Goal: Information Seeking & Learning: Learn about a topic

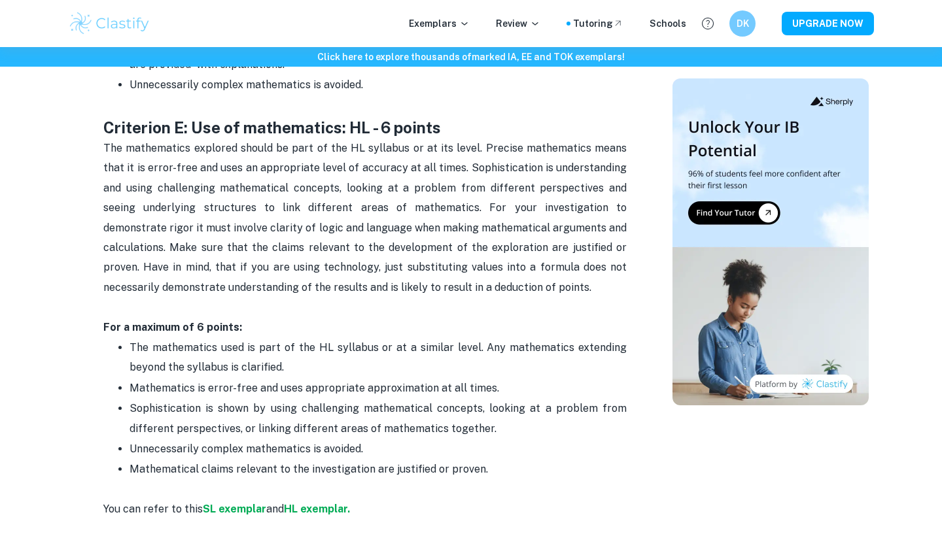
scroll to position [2492, 0]
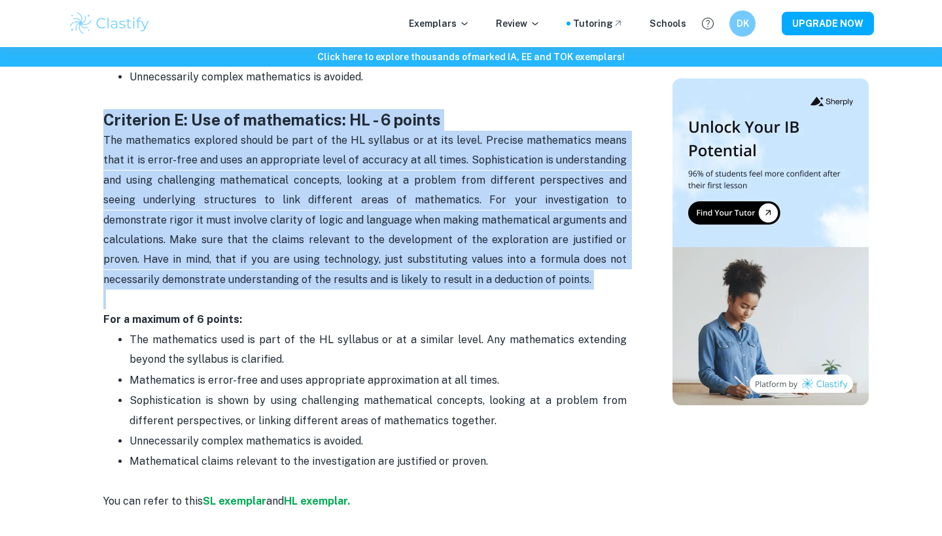
drag, startPoint x: 103, startPoint y: 97, endPoint x: 340, endPoint y: 275, distance: 296.1
click at [340, 275] on p "The mathematics explored should be part of the HL syllabus or at its level. Pre…" at bounding box center [364, 220] width 523 height 179
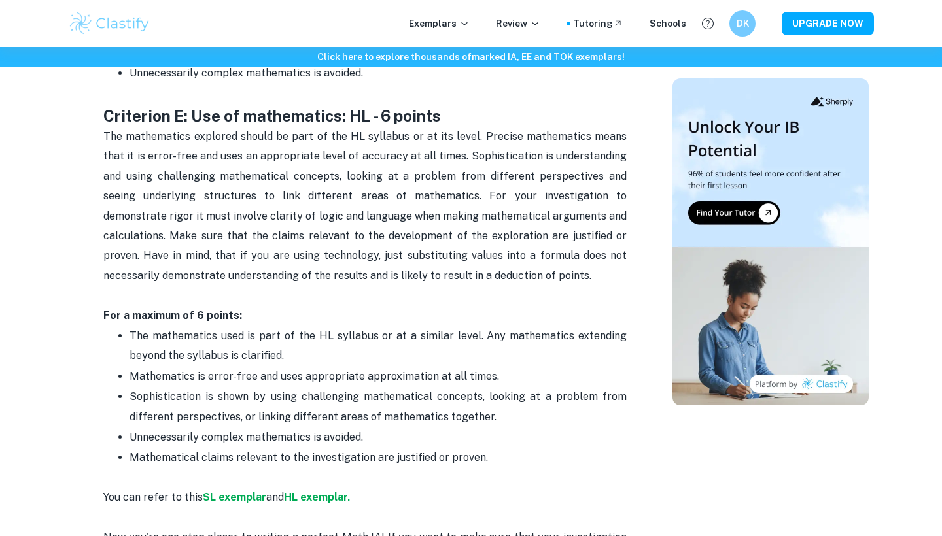
scroll to position [2493, 0]
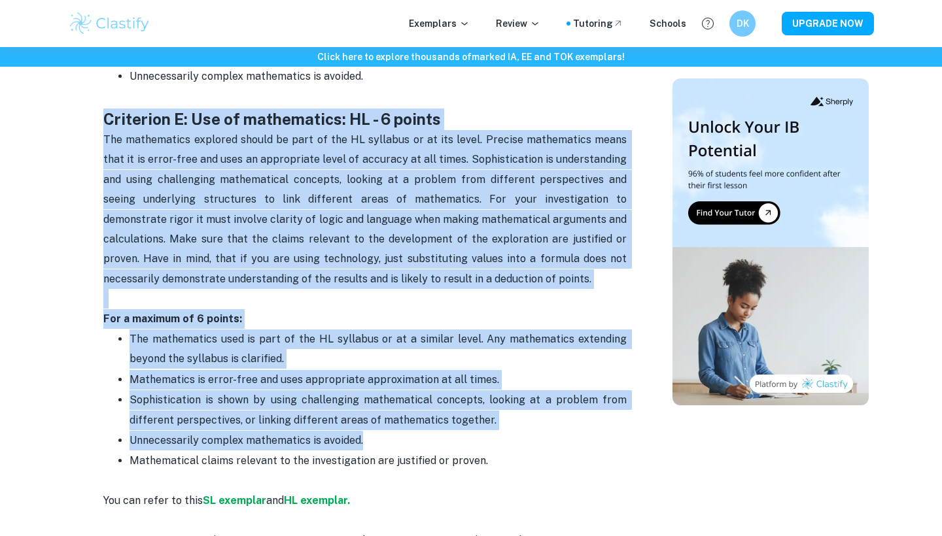
drag, startPoint x: 101, startPoint y: 89, endPoint x: 367, endPoint y: 419, distance: 423.7
click at [367, 431] on p "Unnecessarily complex mathematics is avoided." at bounding box center [377, 441] width 497 height 20
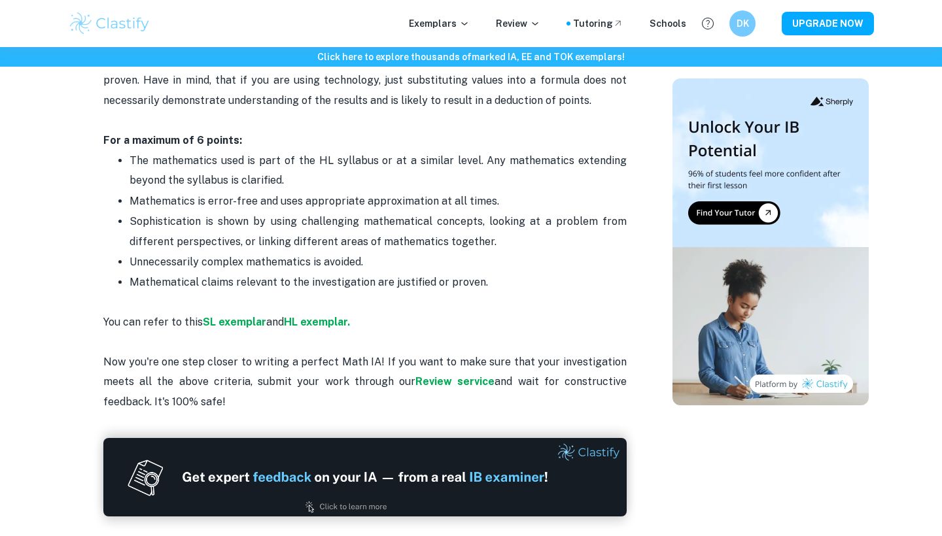
scroll to position [2672, 0]
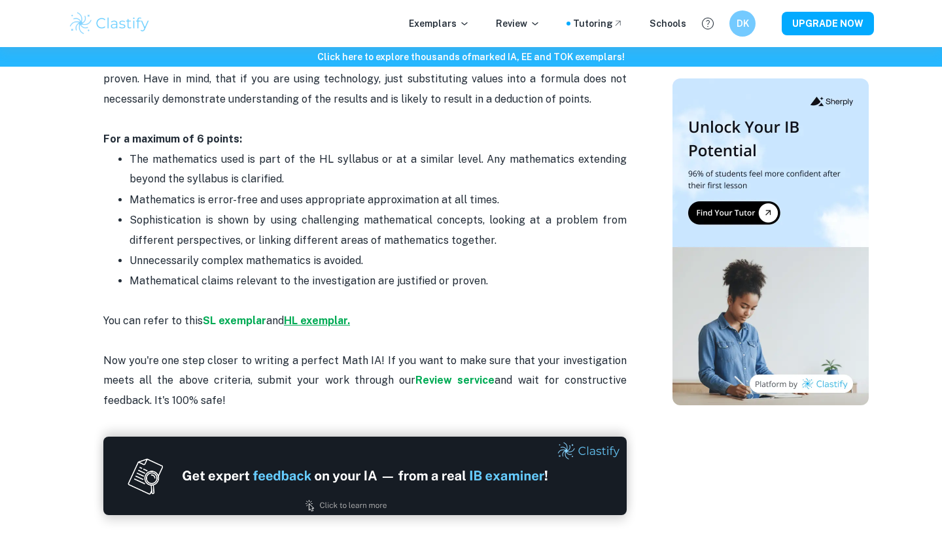
click at [311, 315] on strong "HL exemplar." at bounding box center [317, 321] width 66 height 12
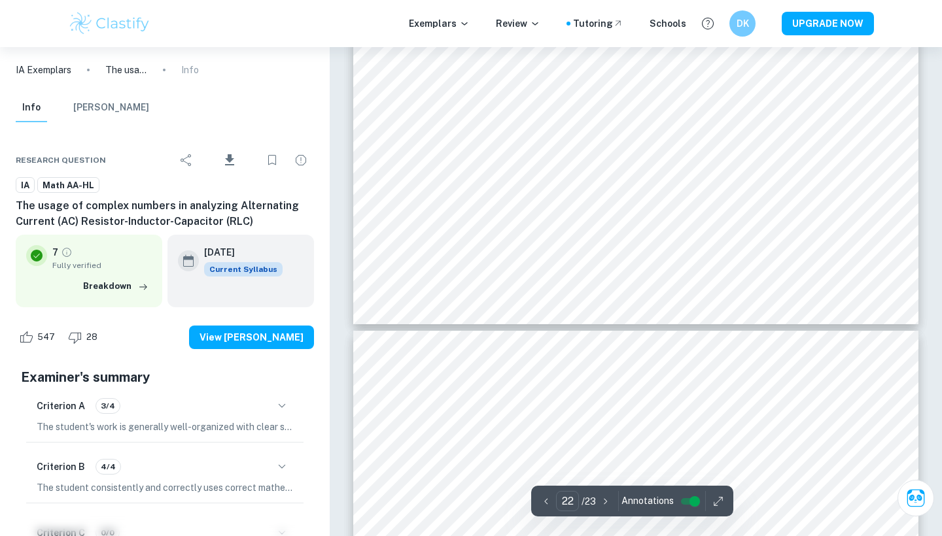
type input "23"
